Goal: Use online tool/utility: Utilize a website feature to perform a specific function

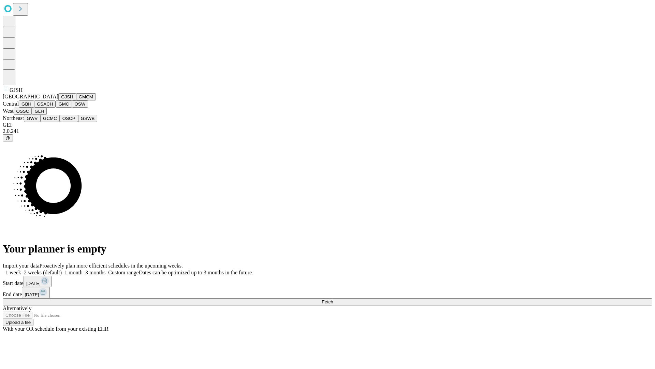
click at [58, 100] on button "GJSH" at bounding box center [67, 96] width 18 height 7
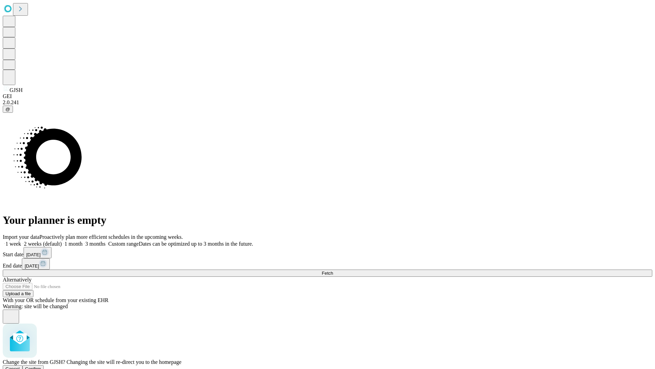
click at [41, 366] on span "Confirm" at bounding box center [33, 368] width 16 height 5
click at [62, 241] on label "2 weeks (default)" at bounding box center [41, 244] width 41 height 6
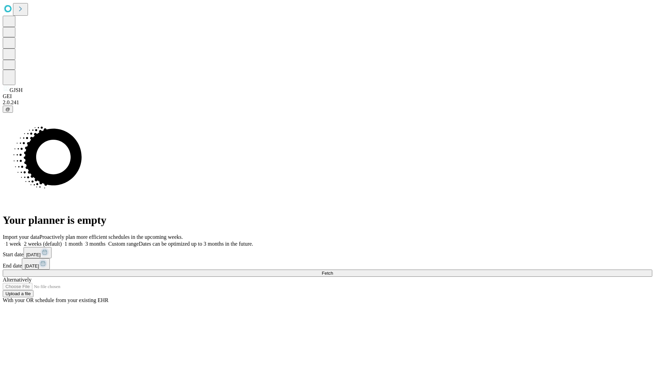
click at [333, 270] on span "Fetch" at bounding box center [327, 272] width 11 height 5
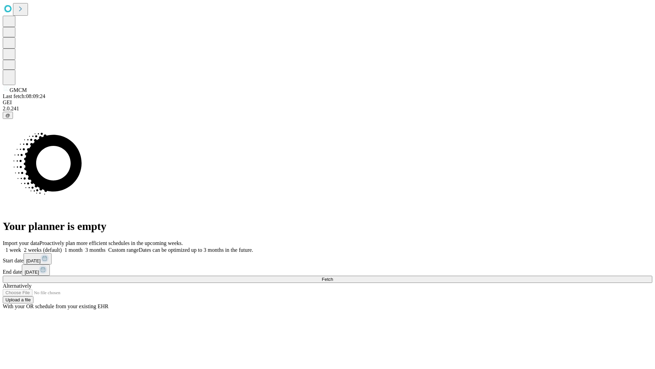
click at [62, 247] on label "2 weeks (default)" at bounding box center [41, 250] width 41 height 6
click at [333, 276] on span "Fetch" at bounding box center [327, 278] width 11 height 5
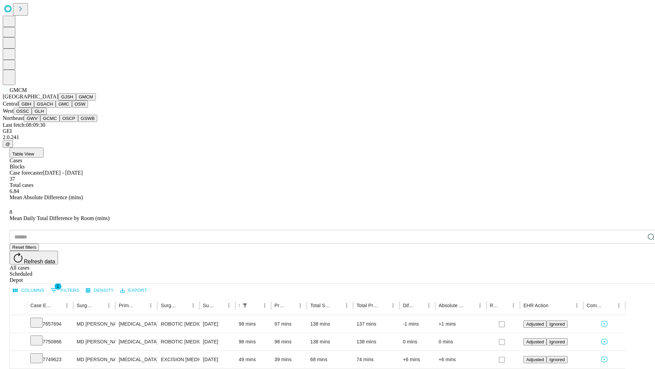
click at [34, 107] on button "GBH" at bounding box center [26, 103] width 15 height 7
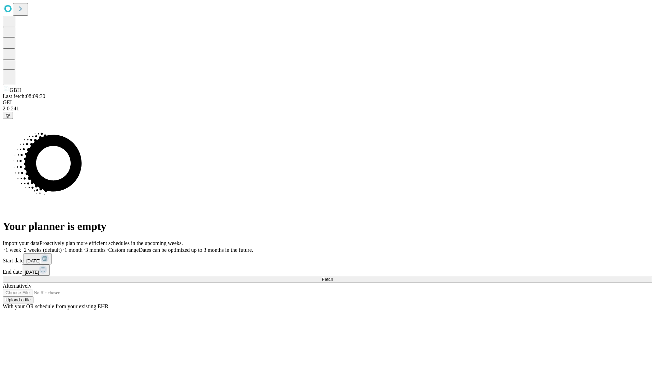
click at [333, 276] on span "Fetch" at bounding box center [327, 278] width 11 height 5
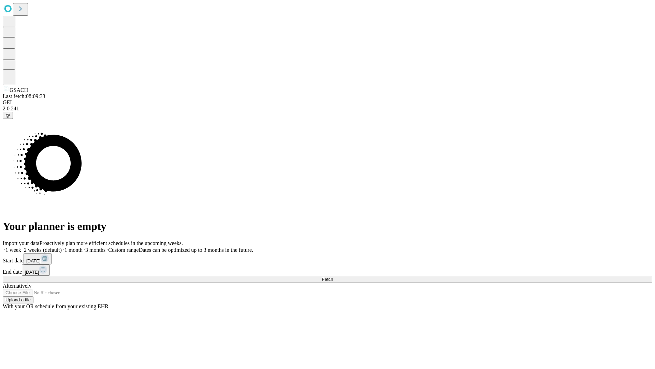
click at [333, 276] on span "Fetch" at bounding box center [327, 278] width 11 height 5
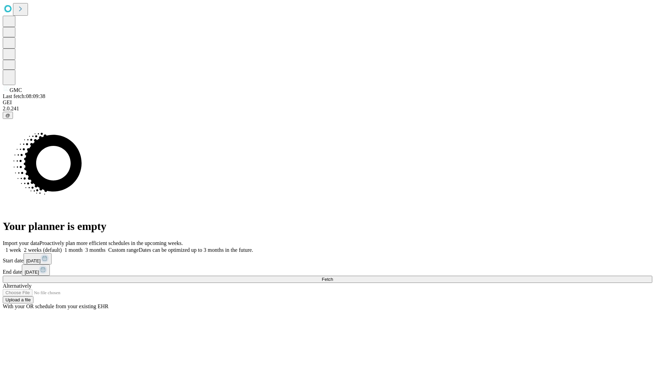
click at [62, 247] on label "2 weeks (default)" at bounding box center [41, 250] width 41 height 6
click at [333, 276] on span "Fetch" at bounding box center [327, 278] width 11 height 5
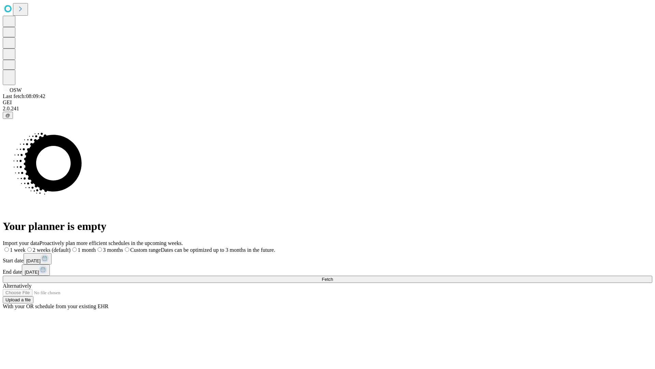
click at [71, 247] on label "2 weeks (default)" at bounding box center [48, 250] width 45 height 6
click at [333, 276] on span "Fetch" at bounding box center [327, 278] width 11 height 5
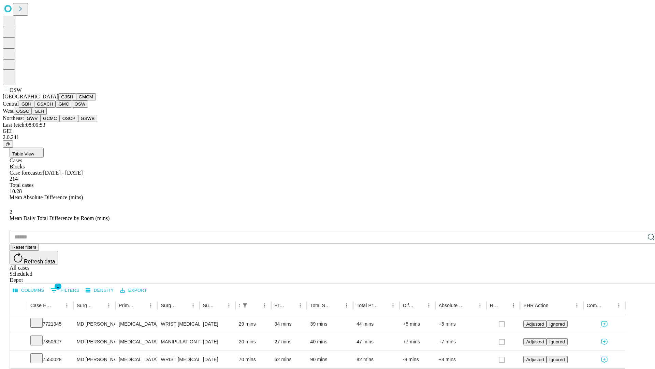
click at [32, 115] on button "OSSC" at bounding box center [23, 110] width 18 height 7
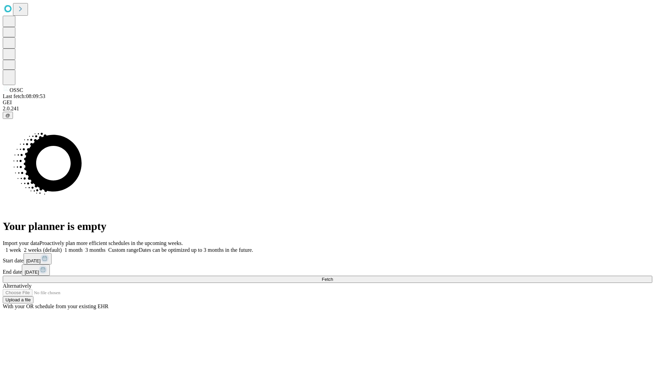
click at [333, 276] on span "Fetch" at bounding box center [327, 278] width 11 height 5
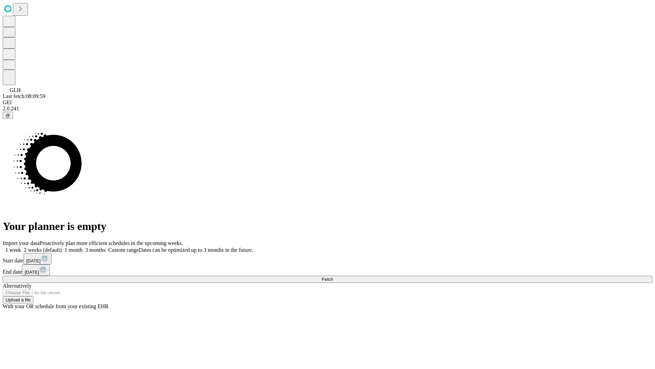
click at [62, 247] on label "2 weeks (default)" at bounding box center [41, 250] width 41 height 6
click at [333, 276] on span "Fetch" at bounding box center [327, 278] width 11 height 5
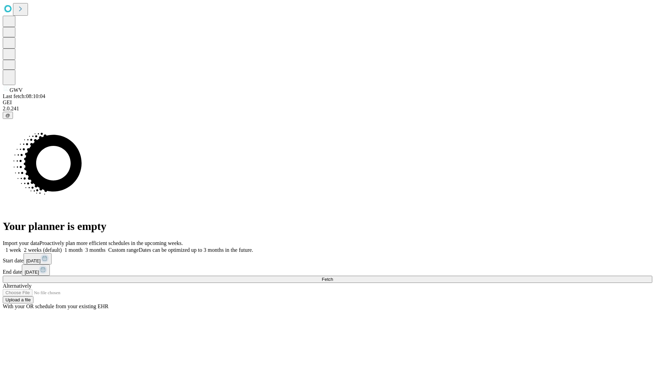
click at [62, 247] on label "2 weeks (default)" at bounding box center [41, 250] width 41 height 6
click at [333, 276] on span "Fetch" at bounding box center [327, 278] width 11 height 5
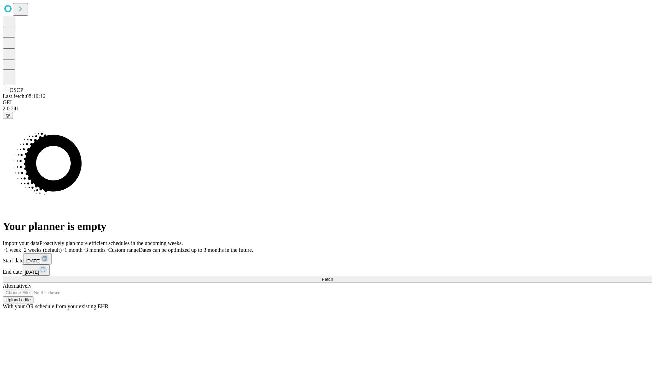
click at [62, 247] on label "2 weeks (default)" at bounding box center [41, 250] width 41 height 6
click at [333, 276] on span "Fetch" at bounding box center [327, 278] width 11 height 5
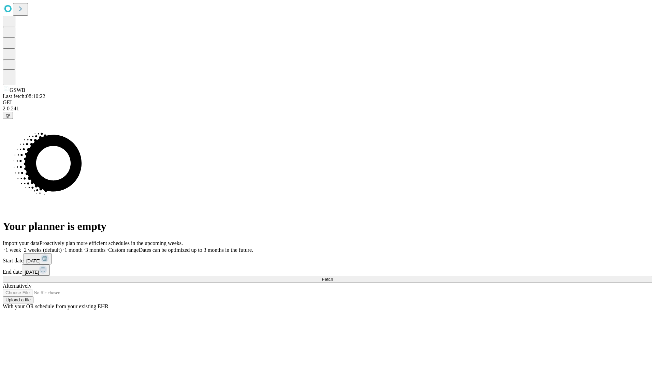
click at [62, 247] on label "2 weeks (default)" at bounding box center [41, 250] width 41 height 6
click at [333, 276] on span "Fetch" at bounding box center [327, 278] width 11 height 5
